Goal: Information Seeking & Learning: Learn about a topic

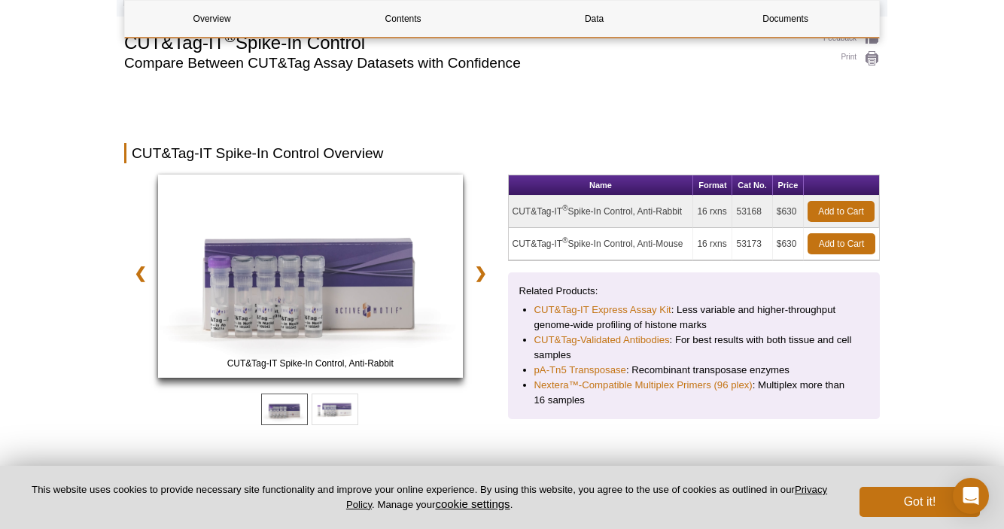
scroll to position [369, 0]
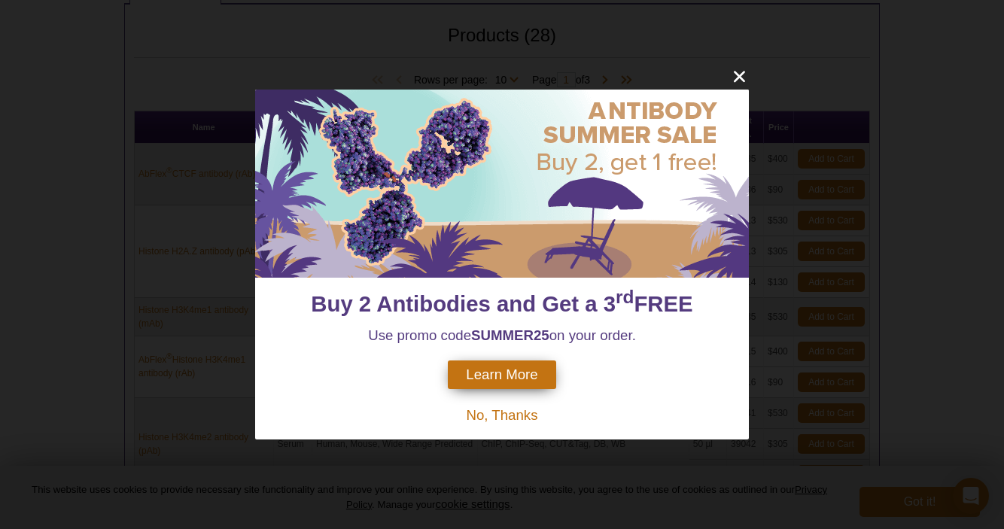
scroll to position [746, 0]
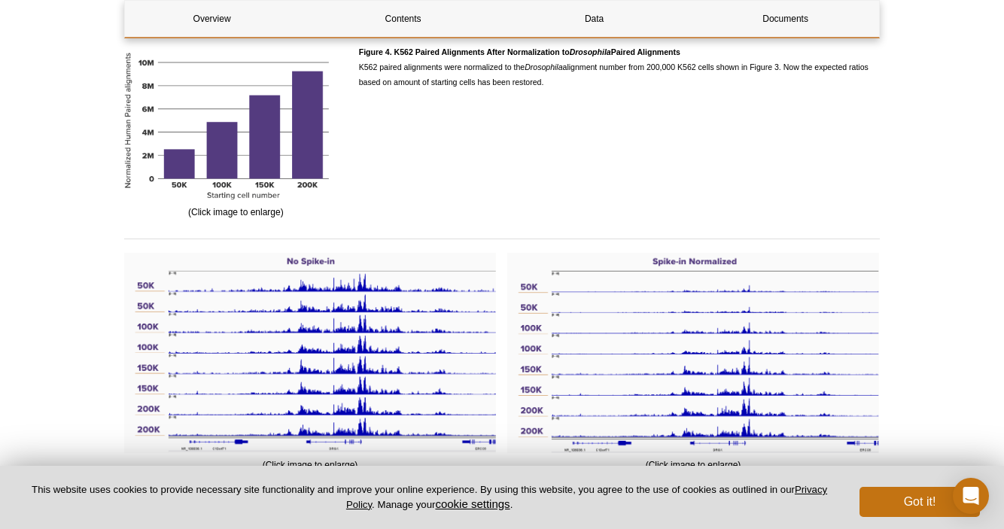
scroll to position [2251, 0]
